Goal: Find specific page/section: Find specific page/section

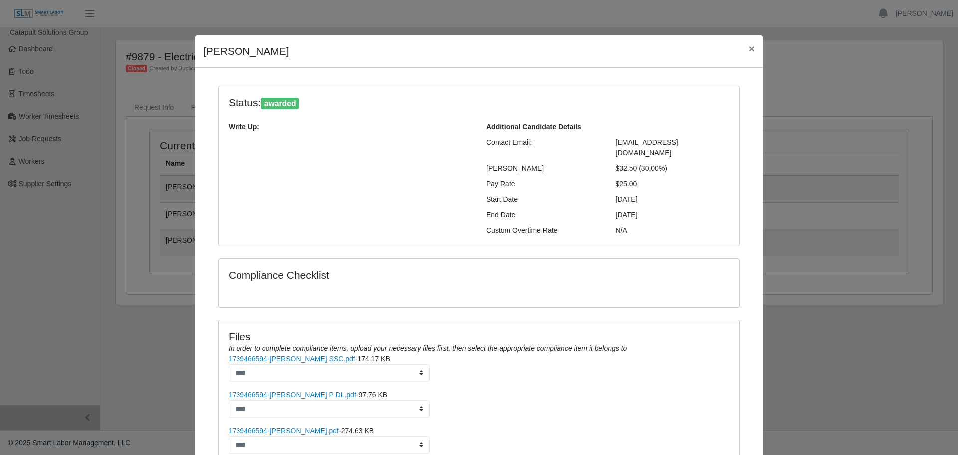
click at [49, 160] on div "Veronica Padilla × Status: awarded Write Up: Additional Candidate Details Conta…" at bounding box center [479, 227] width 958 height 455
click at [741, 50] on button "×" at bounding box center [752, 48] width 22 height 26
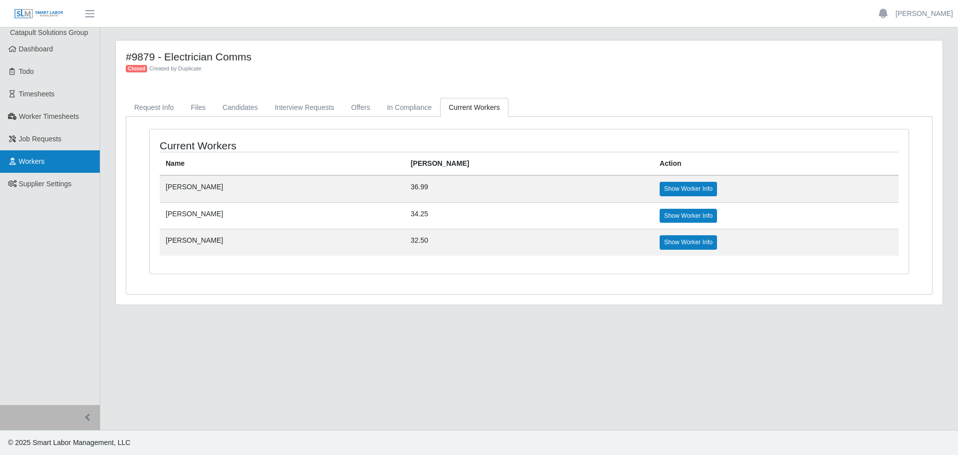
click at [43, 157] on span "Workers" at bounding box center [32, 161] width 26 height 8
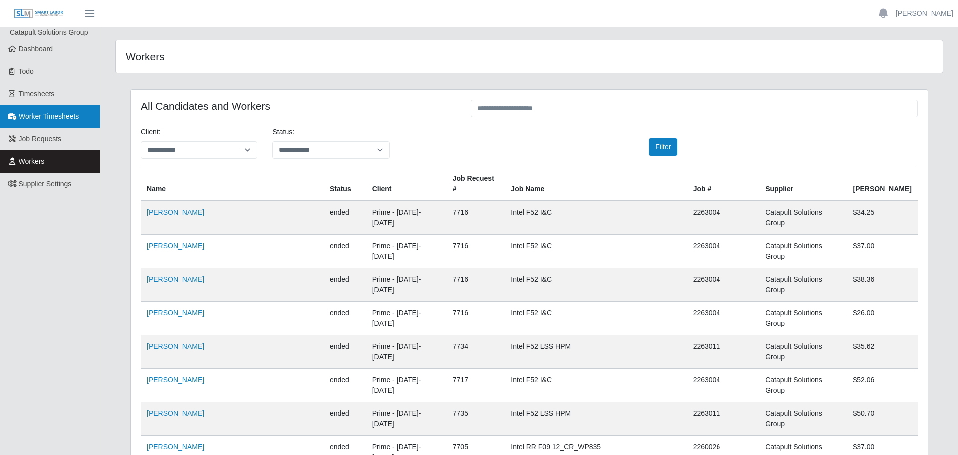
click at [44, 122] on link "Worker Timesheets" at bounding box center [50, 116] width 100 height 22
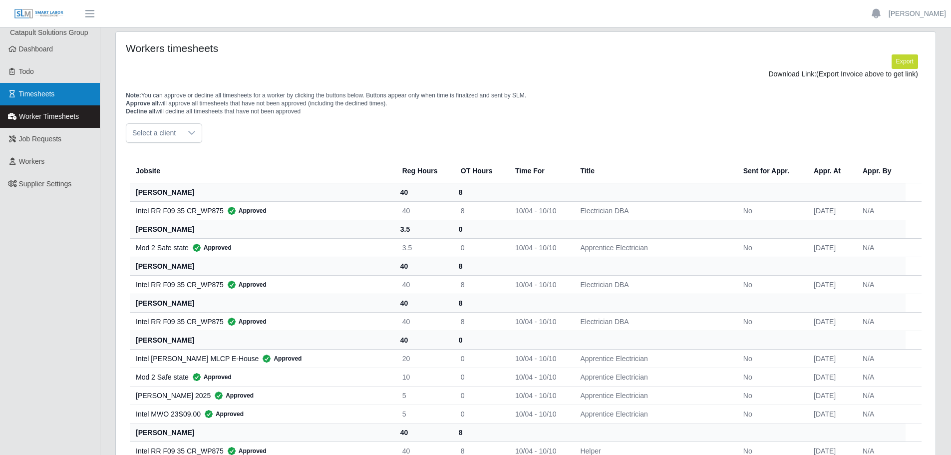
click at [59, 97] on link "Timesheets" at bounding box center [50, 94] width 100 height 22
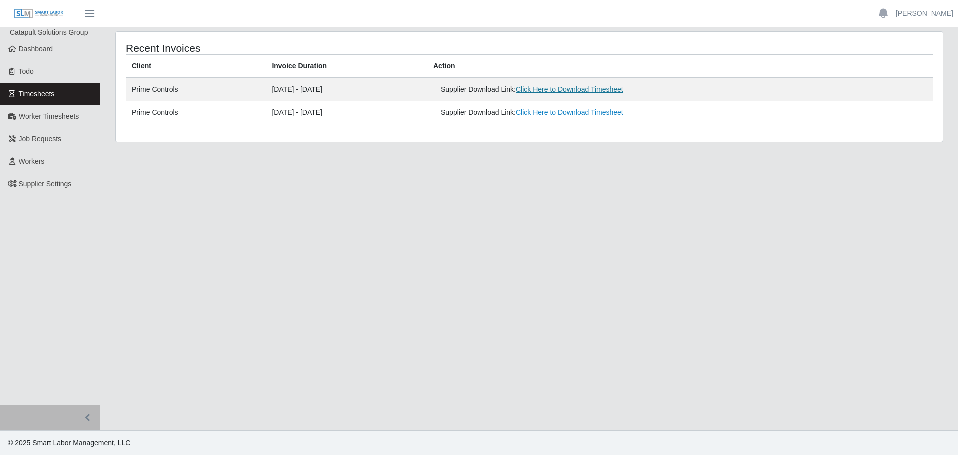
click at [611, 91] on link "Click Here to Download Timesheet" at bounding box center [569, 89] width 107 height 8
click at [565, 87] on link "Click Here to Download Timesheet" at bounding box center [569, 89] width 107 height 8
click at [605, 93] on link "Click Here to Download Timesheet" at bounding box center [569, 89] width 107 height 8
click at [53, 164] on link "Workers" at bounding box center [50, 161] width 100 height 22
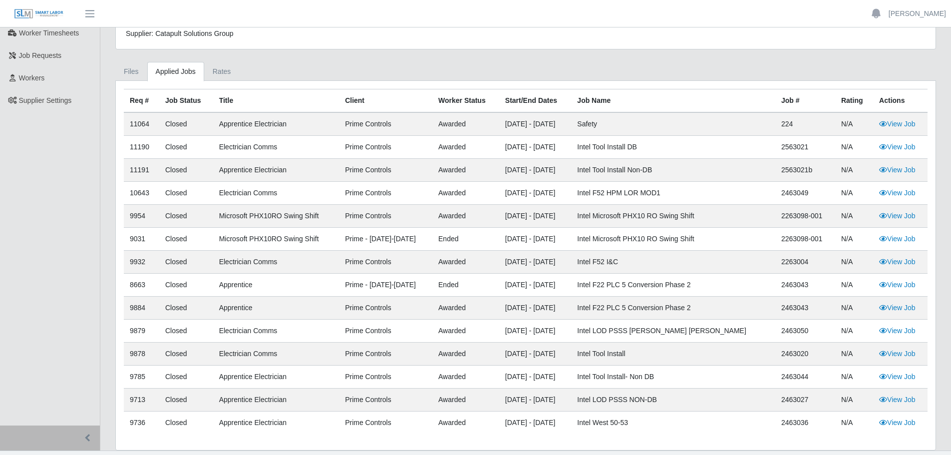
scroll to position [104, 0]
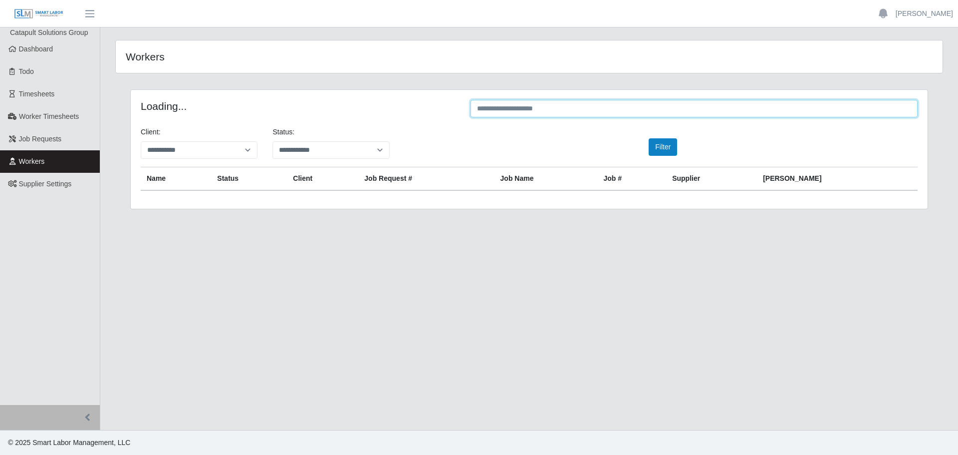
click at [559, 107] on input "text" at bounding box center [694, 108] width 447 height 17
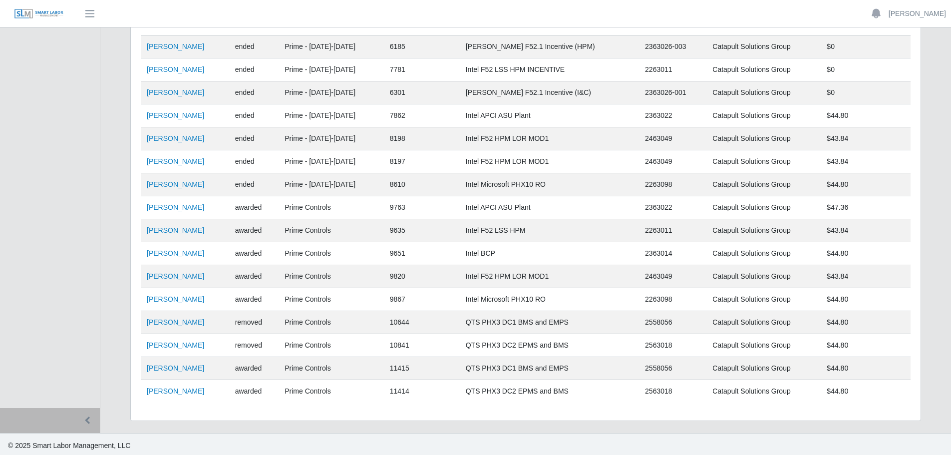
scroll to position [296, 0]
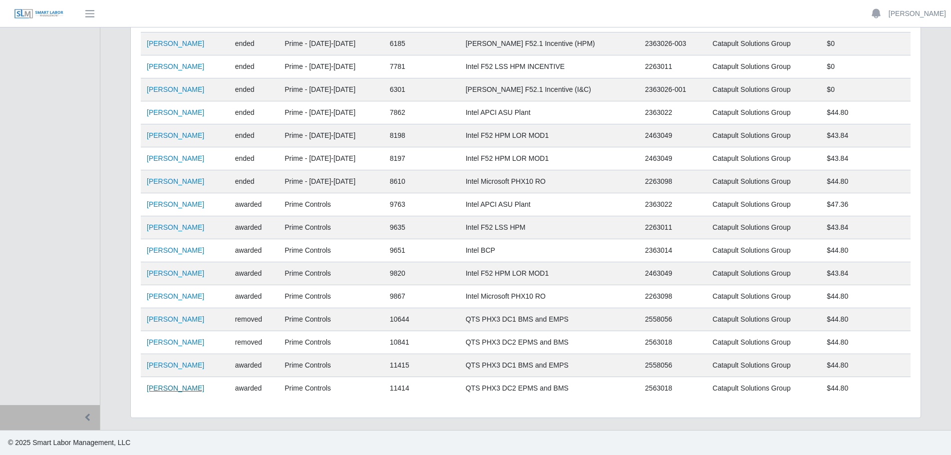
type input "**********"
click at [190, 387] on link "Alejandro Guerrero" at bounding box center [175, 388] width 57 height 8
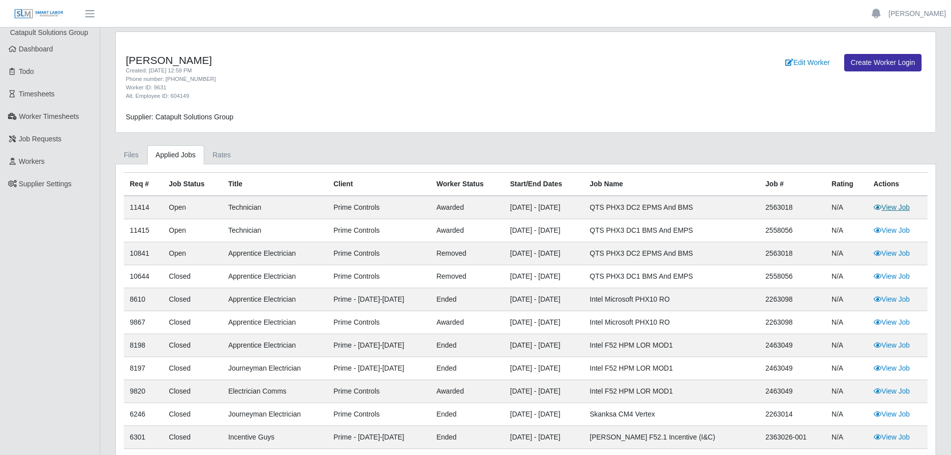
click at [894, 205] on link "View Job" at bounding box center [891, 207] width 36 height 8
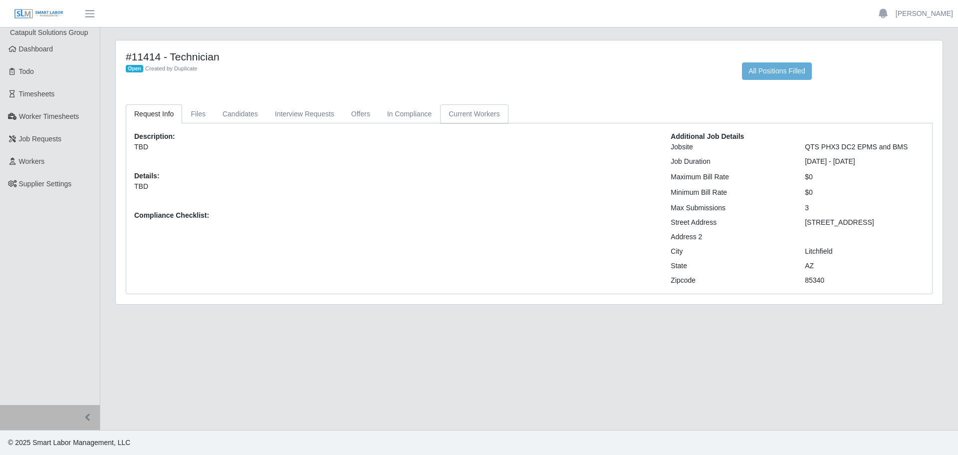
click at [456, 112] on link "Current Workers" at bounding box center [474, 113] width 68 height 19
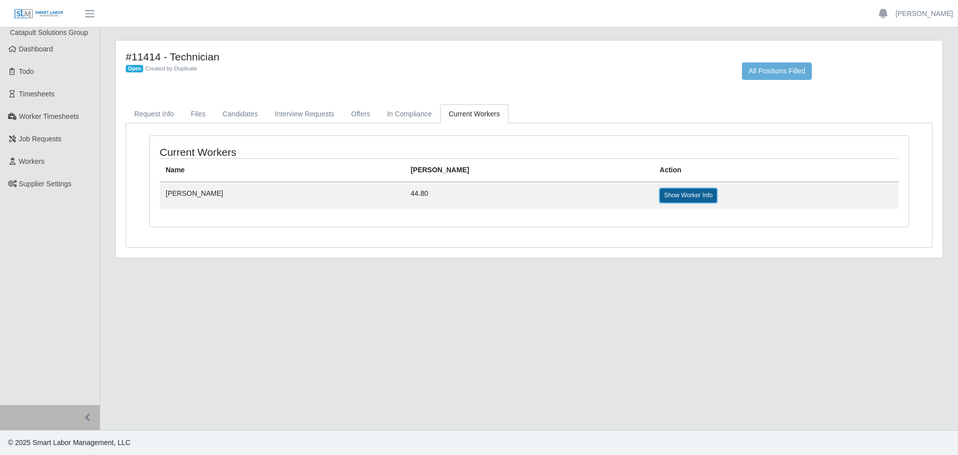
click at [660, 198] on link "Show Worker Info" at bounding box center [688, 195] width 57 height 14
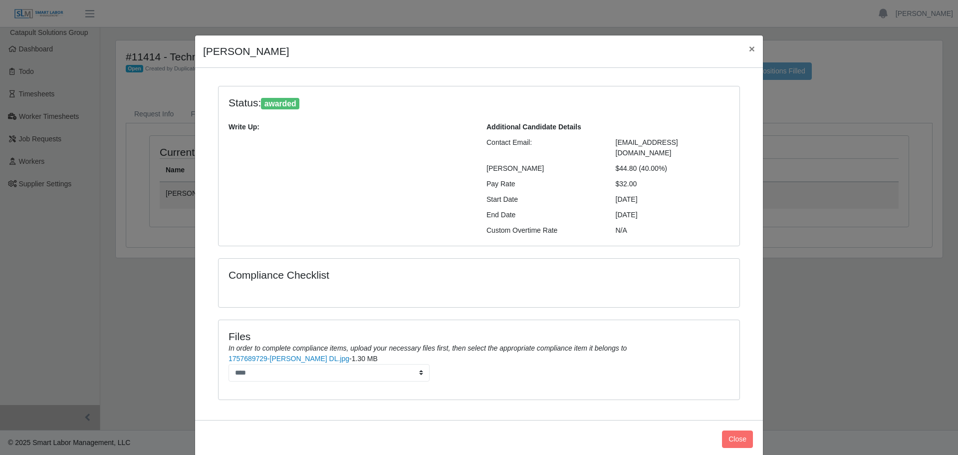
click at [245, 153] on div "Write Up:" at bounding box center [350, 179] width 258 height 114
drag, startPoint x: 617, startPoint y: 48, endPoint x: 757, endPoint y: 115, distance: 155.6
click at [757, 115] on div "Alejandro Guerrero × Status: awarded Write Up: Additional Candidate Details Con…" at bounding box center [479, 246] width 569 height 423
click at [552, 140] on div "Contact Email:" at bounding box center [543, 147] width 129 height 21
click at [749, 51] on span "×" at bounding box center [752, 48] width 6 height 11
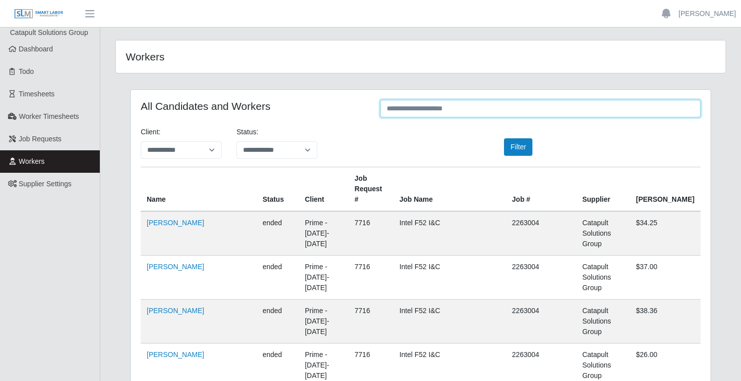
click at [410, 102] on input "text" at bounding box center [540, 108] width 320 height 17
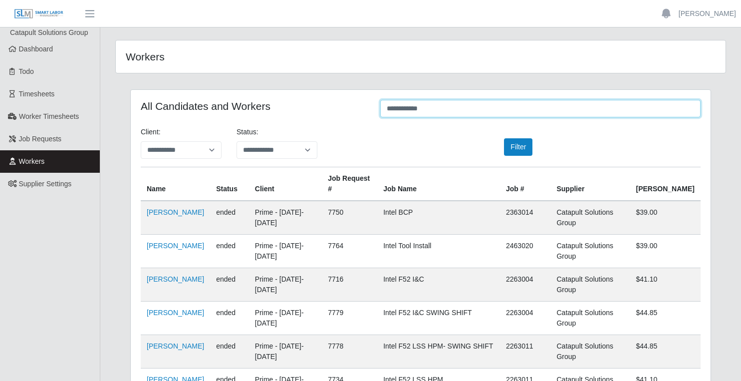
type input "**********"
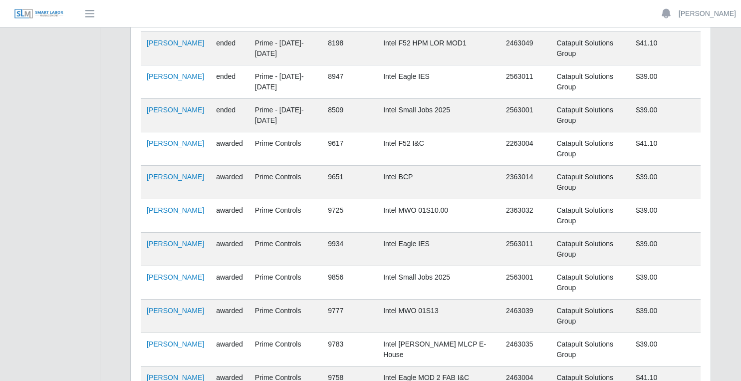
scroll to position [576, 0]
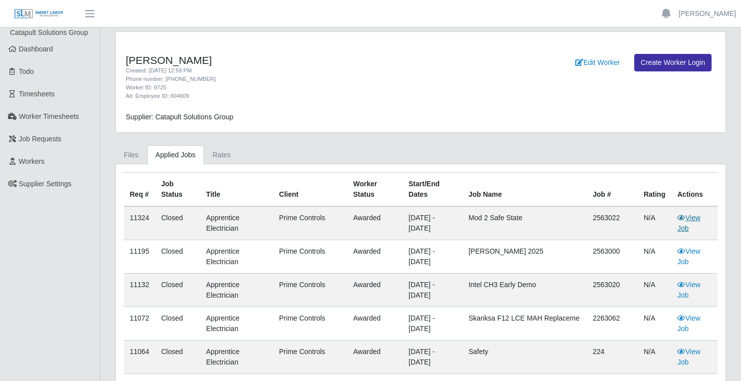
click at [699, 220] on link "View Job" at bounding box center [688, 223] width 23 height 18
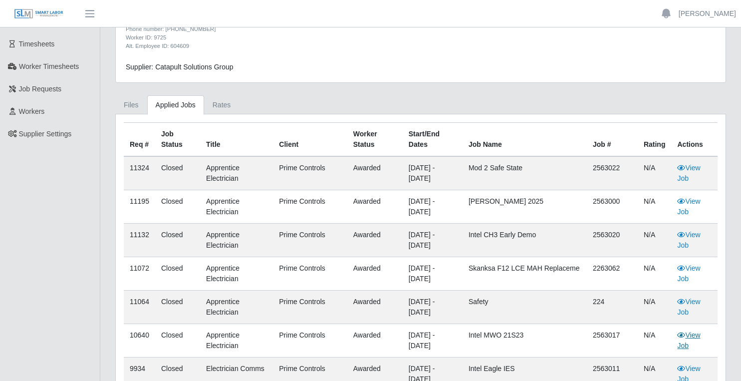
click at [695, 337] on link "View Job" at bounding box center [688, 340] width 23 height 18
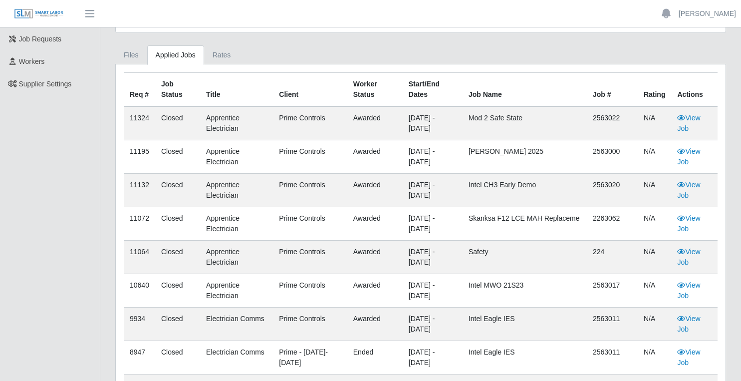
scroll to position [0, 0]
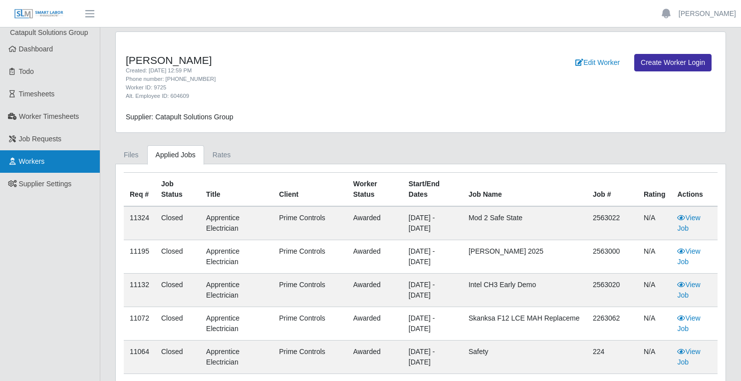
click at [58, 164] on link "Workers" at bounding box center [50, 161] width 100 height 22
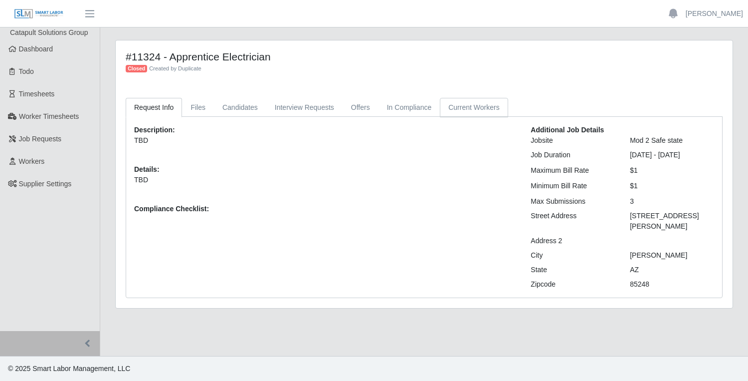
click at [469, 107] on link "Current Workers" at bounding box center [474, 107] width 68 height 19
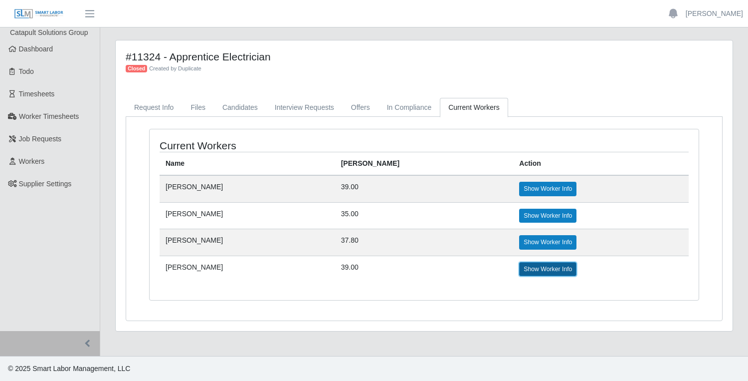
click at [537, 268] on link "Show Worker Info" at bounding box center [547, 269] width 57 height 14
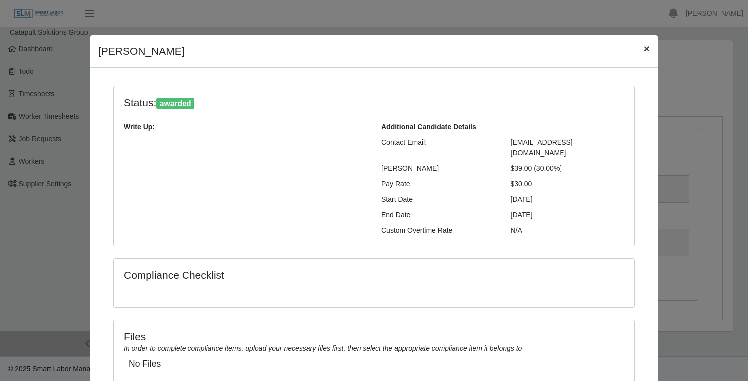
click at [644, 48] on span "×" at bounding box center [647, 48] width 6 height 11
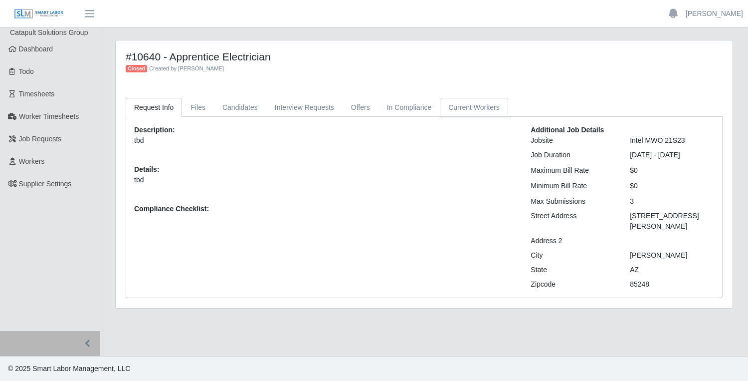
click at [479, 105] on link "Current Workers" at bounding box center [474, 107] width 68 height 19
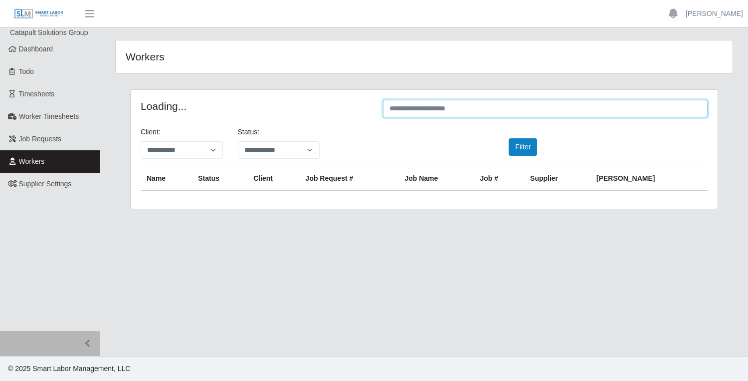
click at [447, 104] on input "text" at bounding box center [545, 108] width 325 height 17
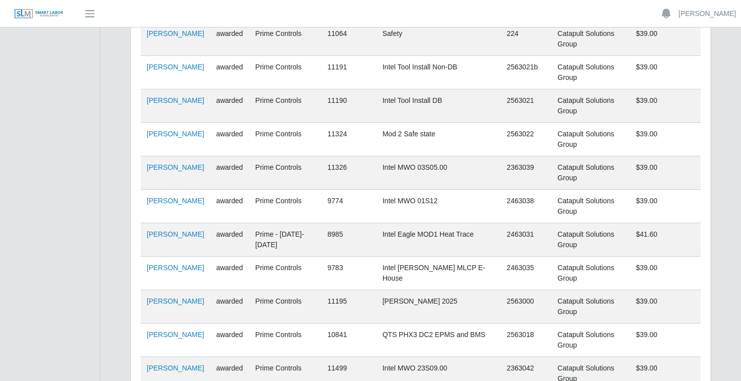
scroll to position [978, 0]
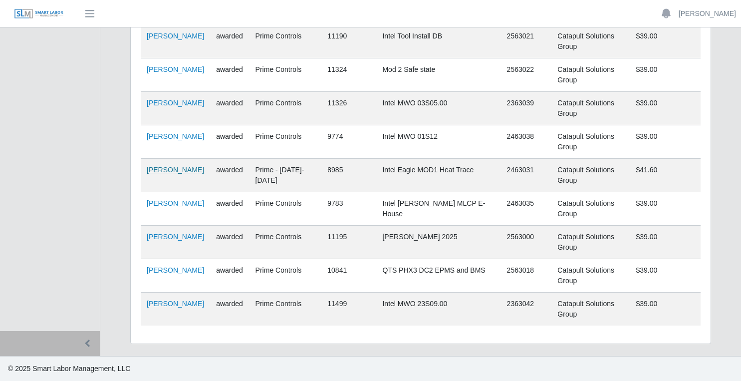
type input "****"
click at [155, 171] on link "Jair Galvan Alvarez" at bounding box center [175, 170] width 57 height 8
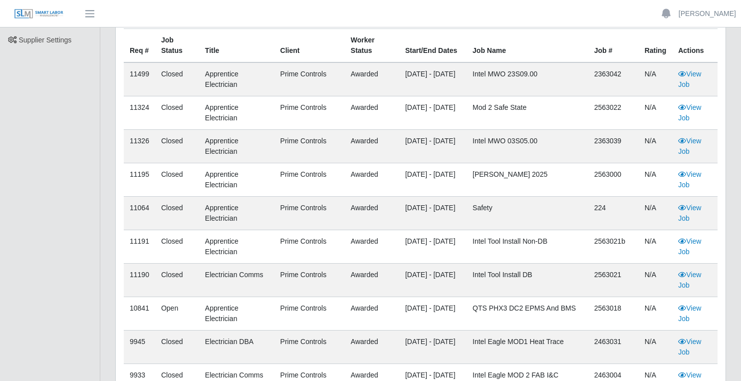
scroll to position [150, 0]
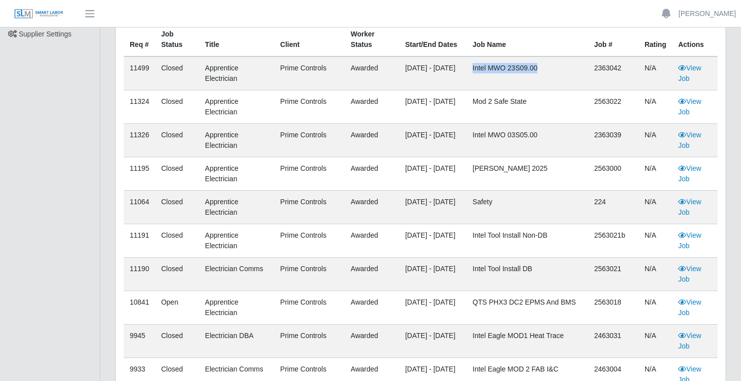
drag, startPoint x: 554, startPoint y: 66, endPoint x: 485, endPoint y: 64, distance: 68.9
click at [485, 64] on td "Intel MWO 23S09.00" at bounding box center [528, 73] width 122 height 34
copy td "Intel MWO 23S09.00"
drag, startPoint x: 621, startPoint y: 64, endPoint x: 585, endPoint y: 67, distance: 36.1
click at [585, 67] on tr "11499 Closed Apprentice Electrician Prime Controls awarded [DATE] - [DATE] Inte…" at bounding box center [421, 73] width 594 height 34
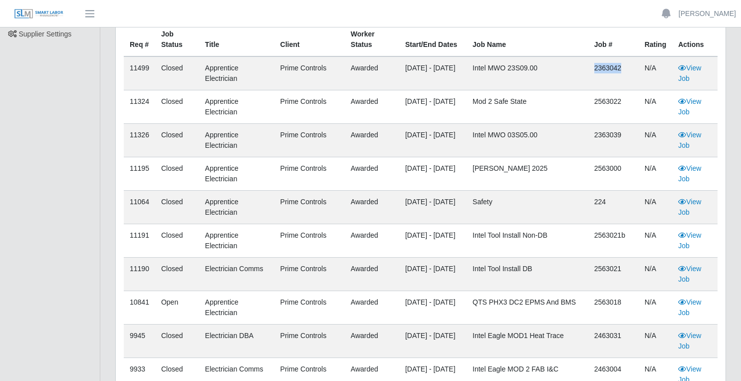
copy tr "2363042"
click at [695, 69] on link "View Job" at bounding box center [689, 73] width 23 height 18
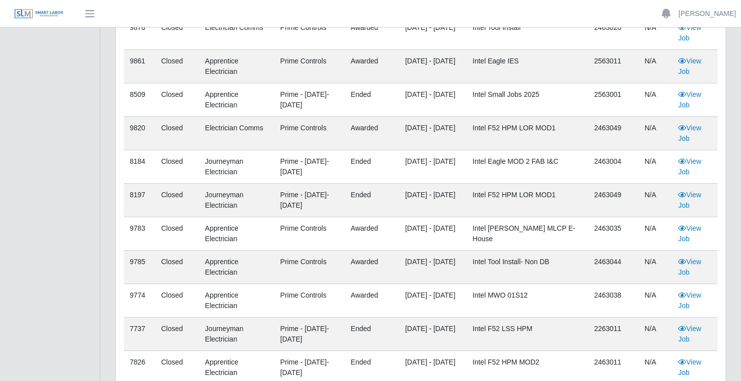
scroll to position [621, 0]
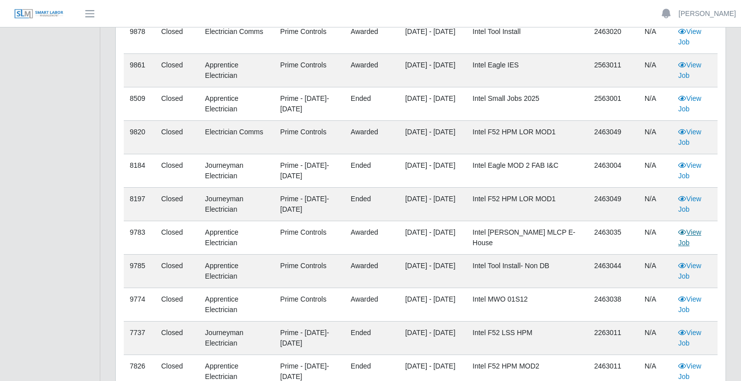
click at [692, 237] on link "View Job" at bounding box center [689, 237] width 23 height 18
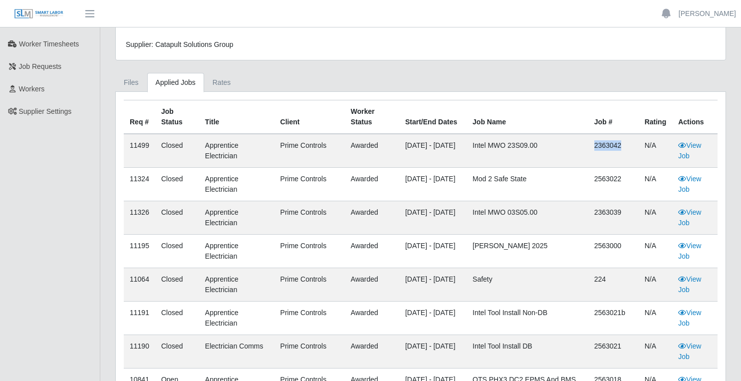
scroll to position [0, 0]
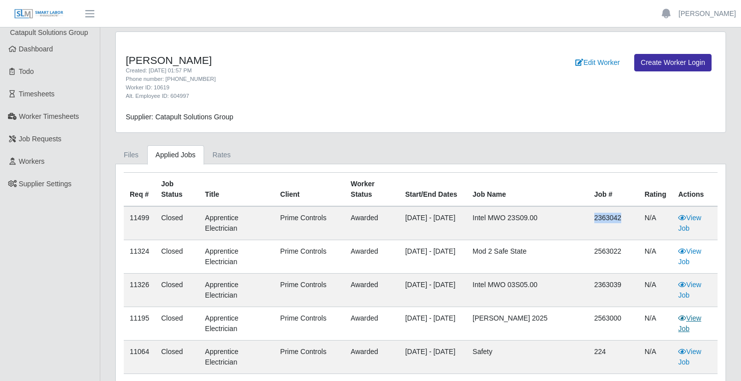
click at [699, 318] on link "View Job" at bounding box center [689, 323] width 23 height 18
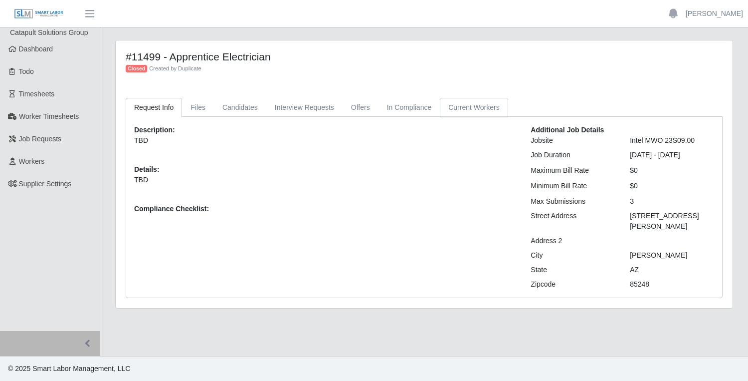
click at [477, 102] on link "Current Workers" at bounding box center [474, 107] width 68 height 19
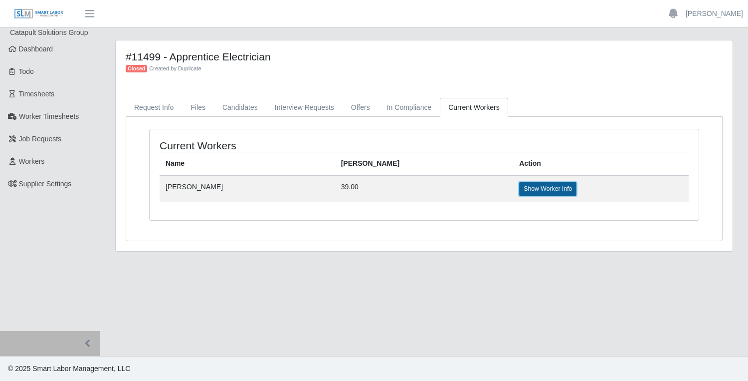
click at [519, 187] on link "Show Worker Info" at bounding box center [547, 189] width 57 height 14
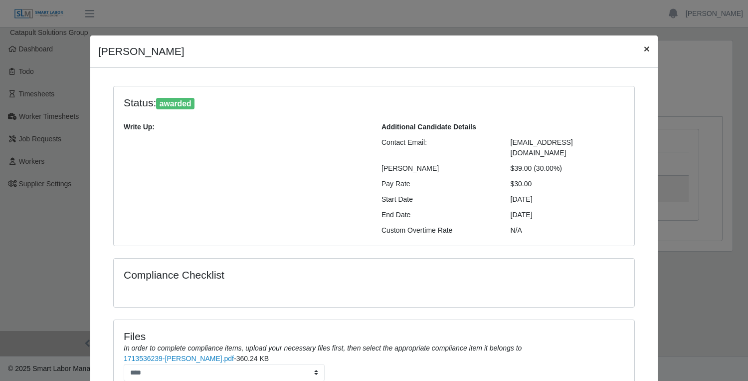
click at [647, 45] on button "×" at bounding box center [647, 48] width 22 height 26
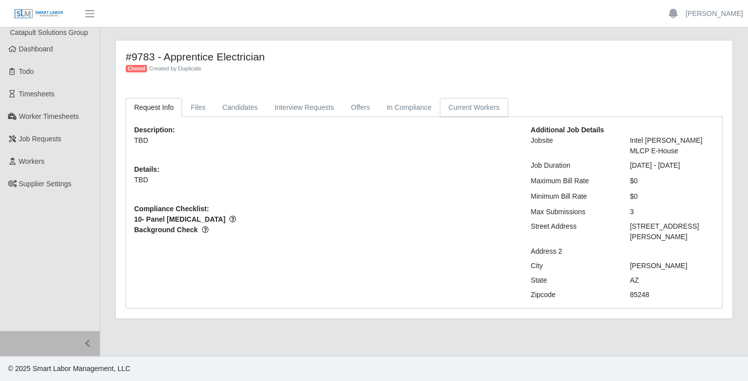
click at [472, 105] on link "Current Workers" at bounding box center [474, 107] width 68 height 19
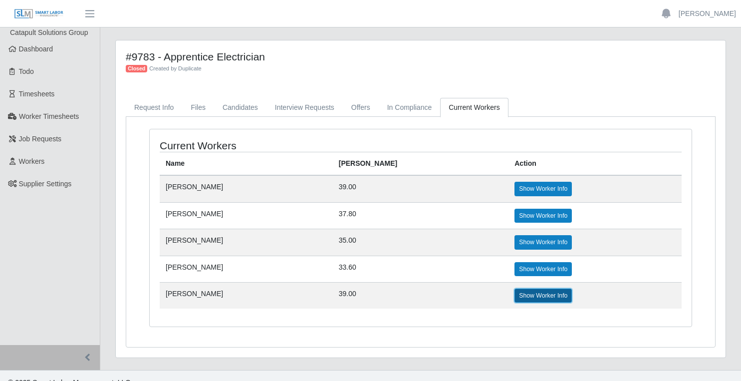
click at [514, 293] on link "Show Worker Info" at bounding box center [542, 295] width 57 height 14
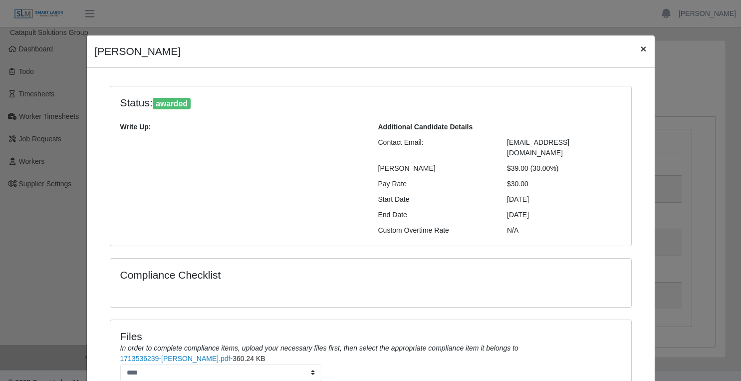
click at [640, 52] on span "×" at bounding box center [643, 48] width 6 height 11
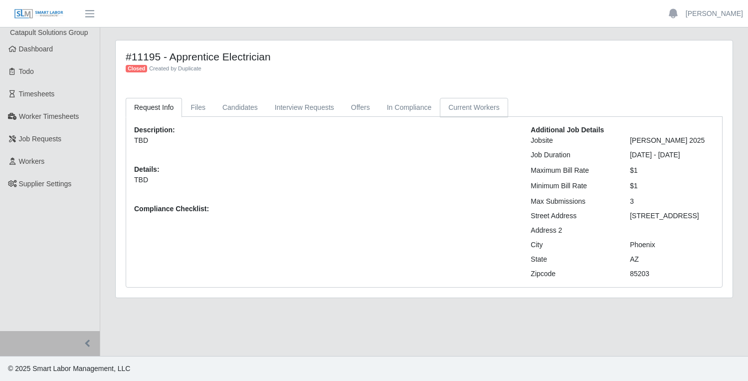
click at [473, 106] on link "Current Workers" at bounding box center [474, 107] width 68 height 19
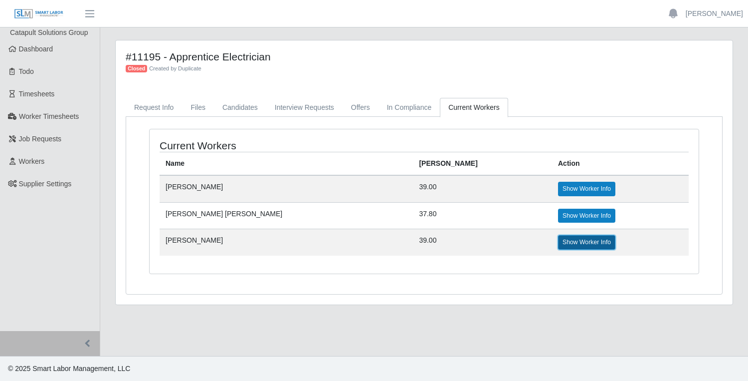
click at [558, 246] on link "Show Worker Info" at bounding box center [586, 242] width 57 height 14
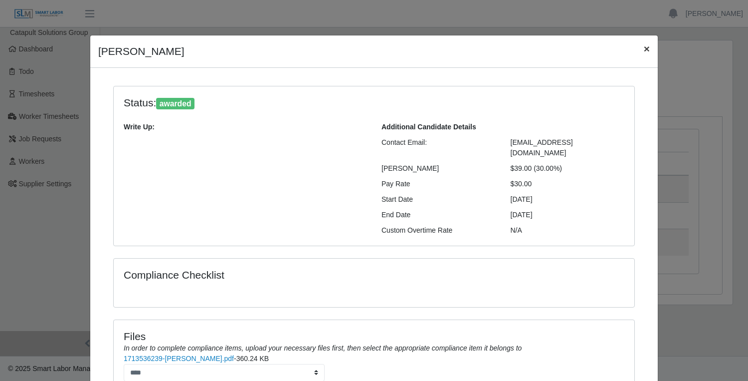
click at [648, 48] on button "×" at bounding box center [647, 48] width 22 height 26
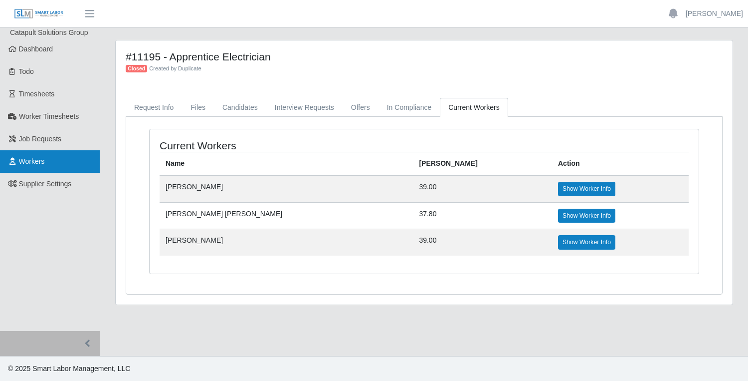
click at [44, 159] on span "Workers" at bounding box center [32, 161] width 26 height 8
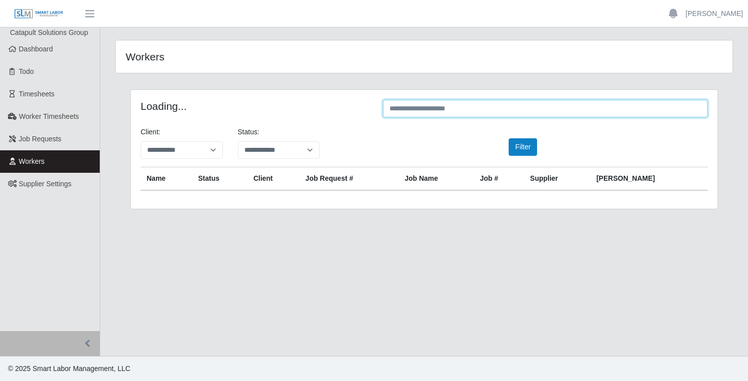
click at [485, 104] on input "text" at bounding box center [545, 108] width 325 height 17
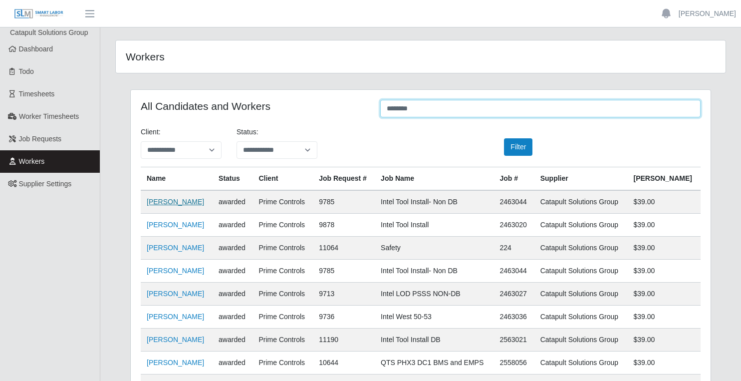
type input "********"
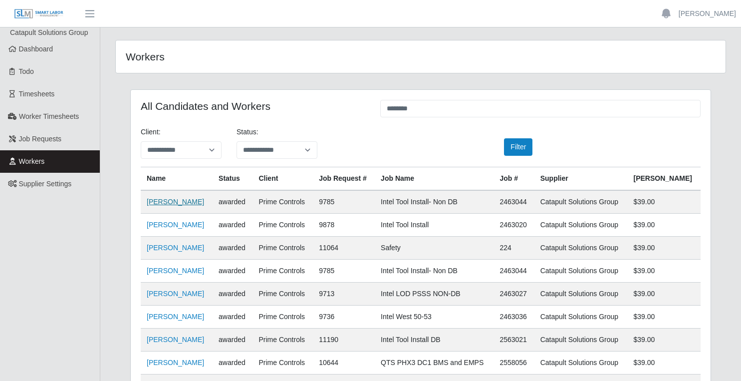
click at [177, 201] on link "Jorge Santoy" at bounding box center [175, 202] width 57 height 8
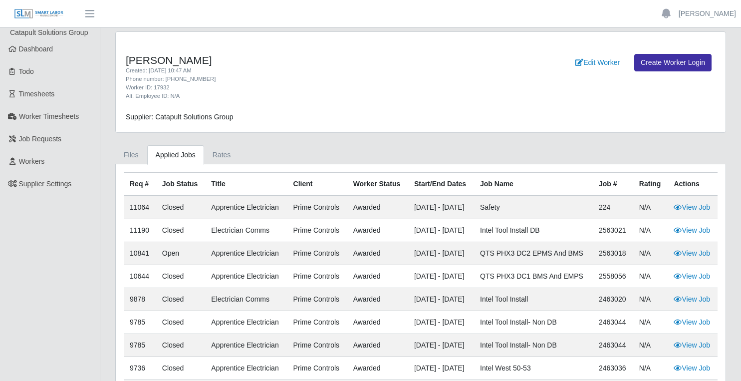
click at [693, 213] on td "View Job" at bounding box center [693, 207] width 50 height 23
click at [697, 208] on link "View Job" at bounding box center [692, 207] width 36 height 8
click at [704, 277] on link "View Job" at bounding box center [692, 276] width 36 height 8
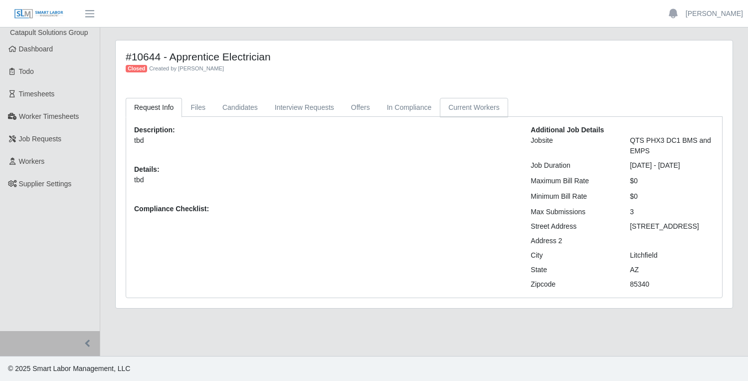
click at [482, 107] on link "Current Workers" at bounding box center [474, 107] width 68 height 19
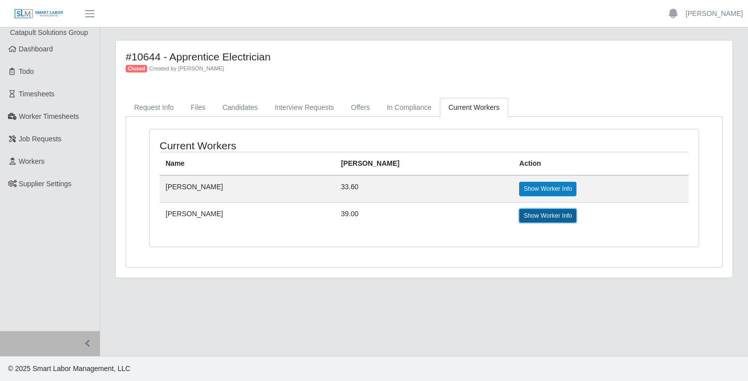
click at [527, 223] on link "Show Worker Info" at bounding box center [547, 216] width 57 height 14
